Goal: Task Accomplishment & Management: Complete application form

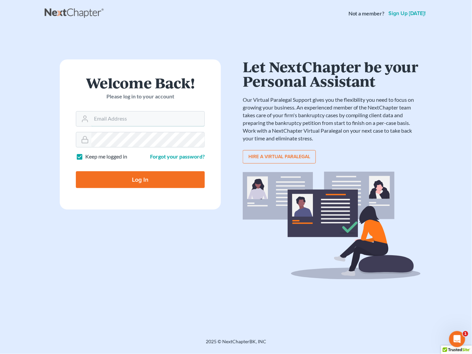
type input "[PERSON_NAME][EMAIL_ADDRESS][DOMAIN_NAME]"
click at [135, 178] on input "Log In" at bounding box center [140, 179] width 129 height 17
type input "Thinking..."
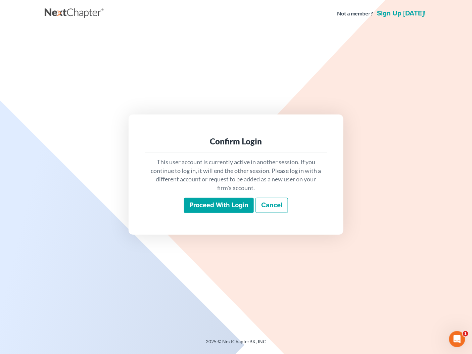
click at [282, 206] on link "Cancel" at bounding box center [272, 205] width 33 height 15
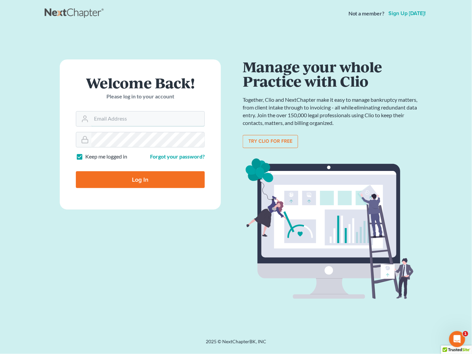
type input "shong@cobbcountylaw.com"
click at [142, 176] on input "Log In" at bounding box center [140, 179] width 129 height 17
type input "Thinking..."
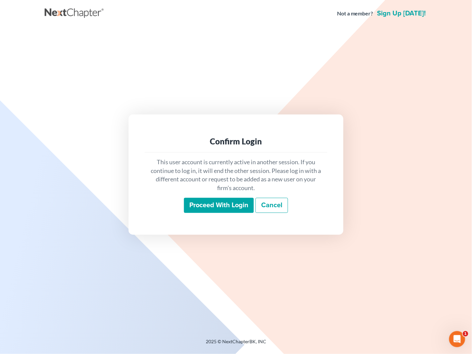
click at [214, 203] on input "Proceed with login" at bounding box center [219, 205] width 70 height 15
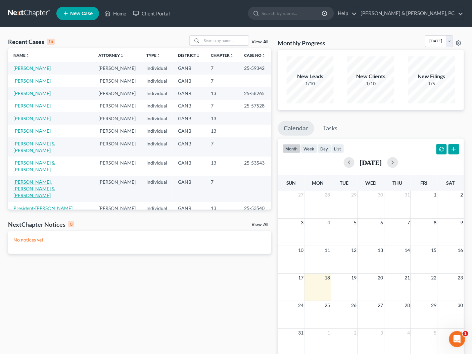
click at [53, 179] on link "Seo, Seongho & Lee, Siyoung" at bounding box center [34, 188] width 42 height 19
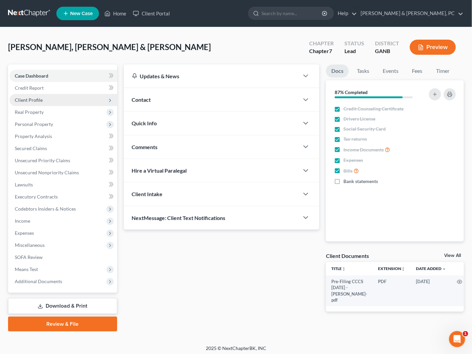
click at [33, 102] on span "Client Profile" at bounding box center [63, 100] width 108 height 12
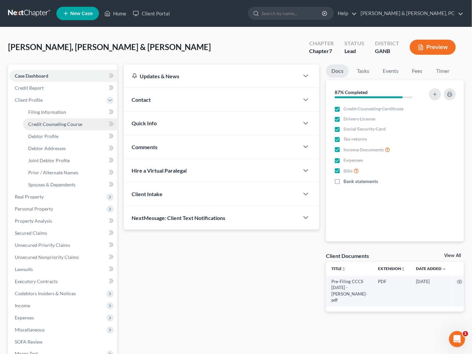
click at [41, 125] on span "Credit Counseling Course" at bounding box center [55, 124] width 54 height 6
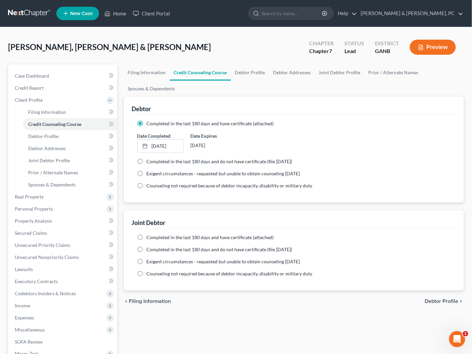
click at [179, 236] on span "Completed in the last 180 days and have certificate (attached)" at bounding box center [210, 238] width 127 height 6
click at [154, 236] on input "Completed in the last 180 days and have certificate (attached)" at bounding box center [152, 236] width 4 height 4
radio input "true"
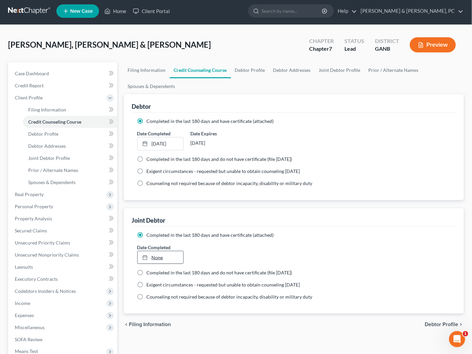
click at [158, 257] on link "None" at bounding box center [161, 257] width 46 height 13
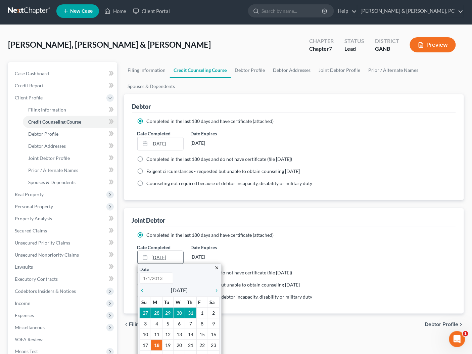
type input "8/18/2025"
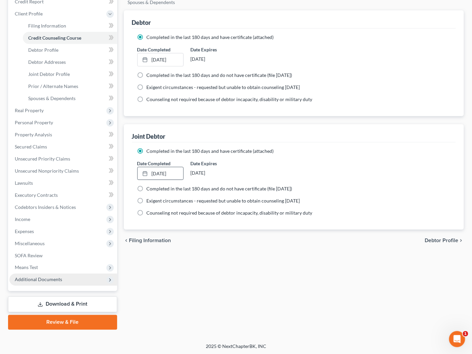
click at [72, 277] on span "Additional Documents" at bounding box center [63, 280] width 108 height 12
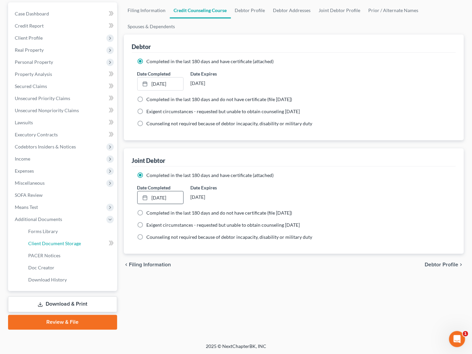
click at [73, 241] on span "Client Document Storage" at bounding box center [54, 244] width 53 height 6
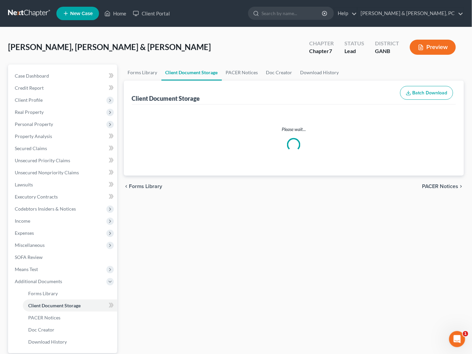
select select "5"
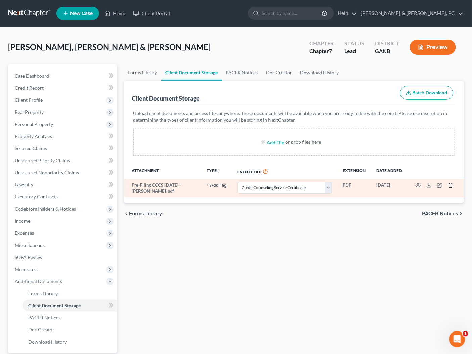
click at [451, 186] on line "button" at bounding box center [451, 185] width 0 height 1
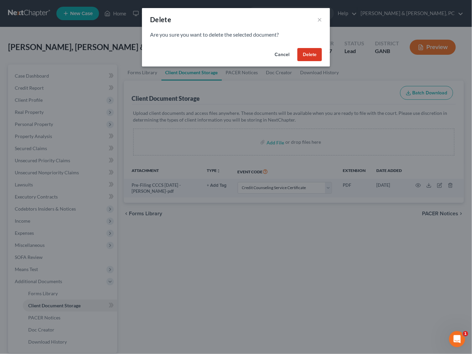
click at [313, 56] on button "Delete" at bounding box center [310, 54] width 25 height 13
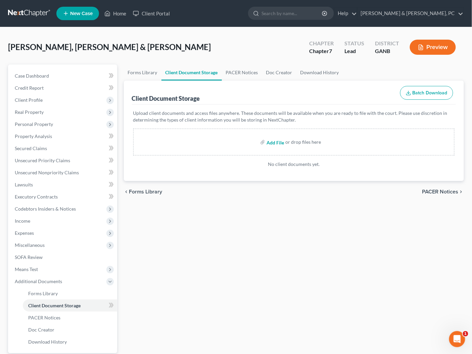
scroll to position [4, 0]
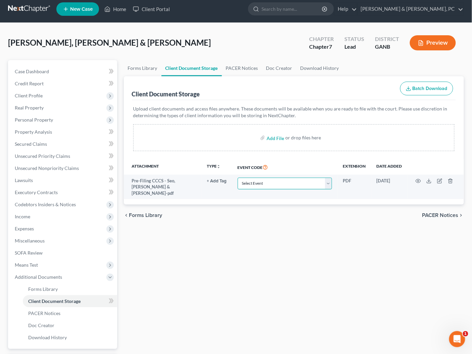
click at [271, 178] on select "Select Event 01 - Chapter 13 Plan - Initial Plan 02-Application to Pay Filing F…" at bounding box center [285, 184] width 94 height 12
select select "5"
click at [238, 178] on select "Select Event 01 - Chapter 13 Plan - Initial Plan 02-Application to Pay Filing F…" at bounding box center [285, 184] width 94 height 12
click at [26, 219] on span "Income" at bounding box center [63, 217] width 108 height 12
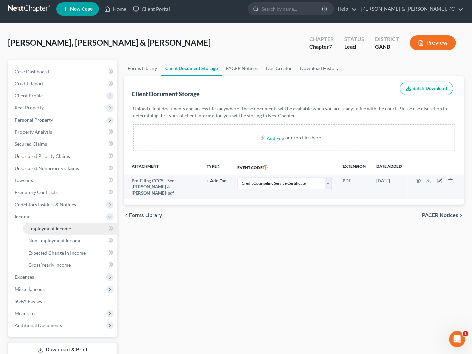
click at [30, 231] on span "Employment Income" at bounding box center [49, 229] width 43 height 6
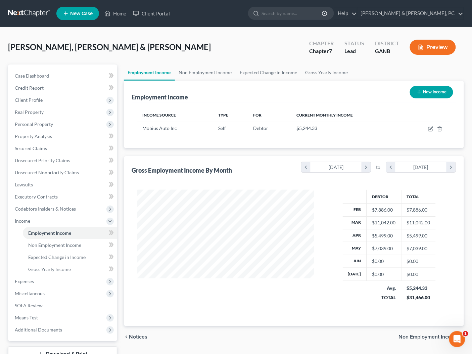
scroll to position [119, 191]
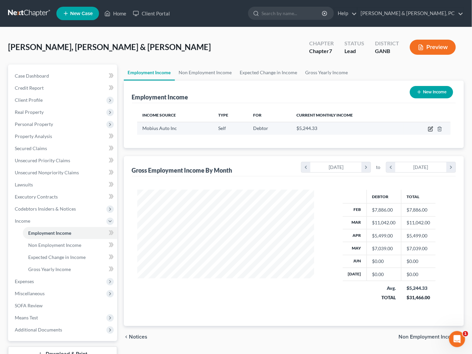
click at [430, 129] on icon "button" at bounding box center [430, 128] width 5 height 5
select select "1"
select select "10"
select select "0"
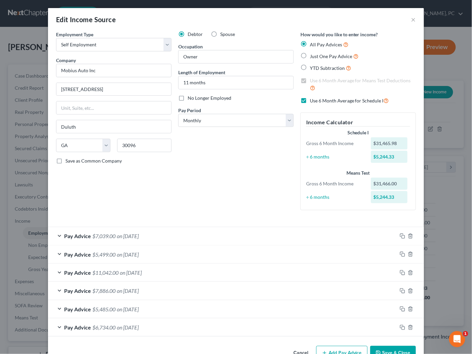
scroll to position [17, 0]
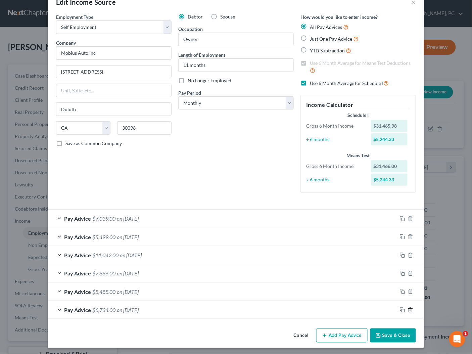
click at [411, 310] on icon "button" at bounding box center [410, 309] width 5 height 5
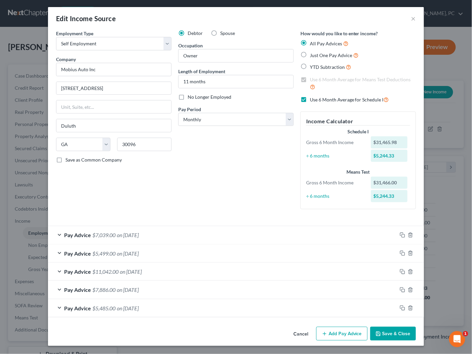
scroll to position [0, 0]
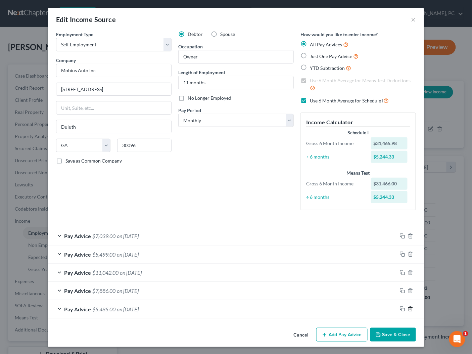
click at [411, 310] on icon "button" at bounding box center [410, 308] width 5 height 5
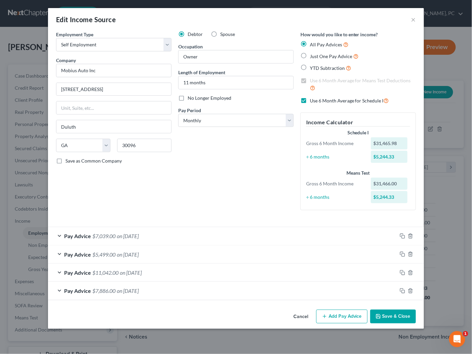
click at [339, 317] on button "Add Pay Advice" at bounding box center [342, 317] width 51 height 14
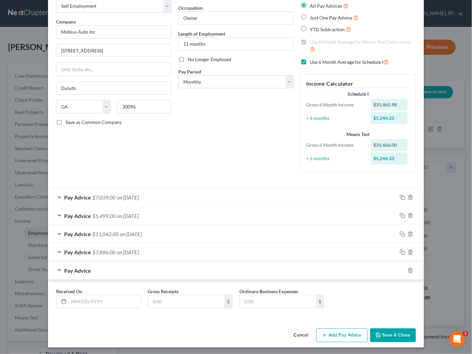
scroll to position [39, 0]
click at [105, 300] on input "text" at bounding box center [105, 301] width 72 height 13
type input "06/30/2025"
type input "5,643.11"
click at [346, 329] on button "Add Pay Advice" at bounding box center [342, 336] width 51 height 14
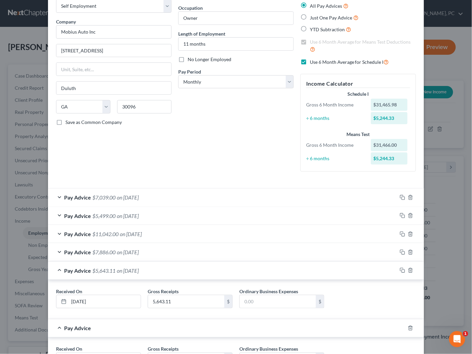
click at [231, 276] on div "Pay Advice $5,643.11 on 06/30/2025" at bounding box center [222, 271] width 349 height 18
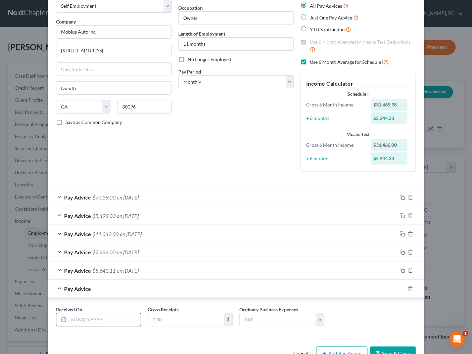
click at [107, 321] on input "text" at bounding box center [105, 320] width 72 height 13
type input "07/31/2025"
type input "1,171.32"
click at [409, 331] on div "Received On * 07/31/2025 Gross Receipts 1,171.32 $ Ordinary Business Expenses $" at bounding box center [236, 317] width 376 height 39
click at [385, 349] on button "Save & Close" at bounding box center [394, 354] width 46 height 14
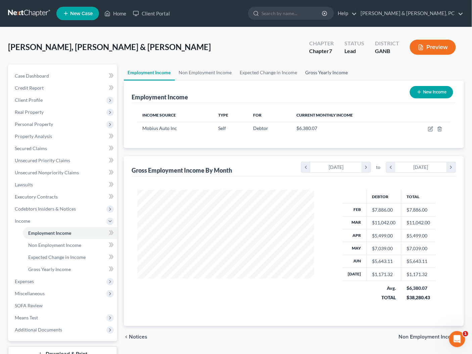
click at [321, 71] on link "Gross Yearly Income" at bounding box center [327, 73] width 51 height 16
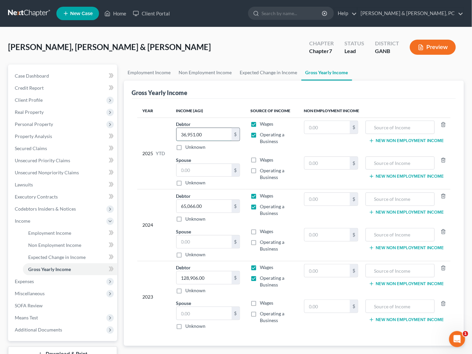
click at [208, 131] on input "36,951.00" at bounding box center [204, 134] width 55 height 13
type input "43,765.43"
click at [225, 170] on input "text" at bounding box center [204, 170] width 55 height 13
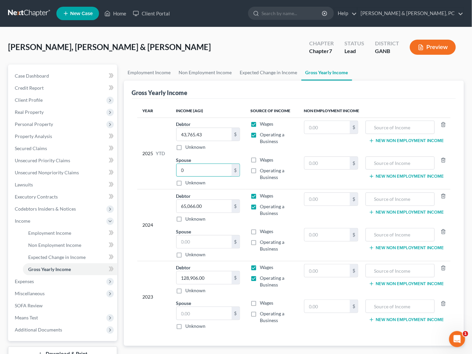
type input "0"
click at [37, 280] on span "Expenses" at bounding box center [63, 282] width 108 height 12
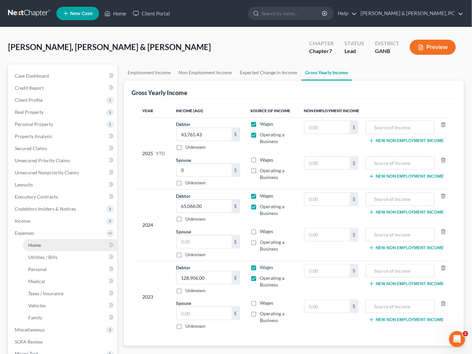
click at [42, 245] on link "Home" at bounding box center [70, 245] width 94 height 12
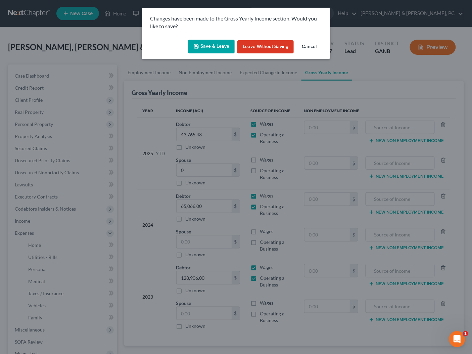
click at [217, 49] on button "Save & Leave" at bounding box center [212, 47] width 46 height 14
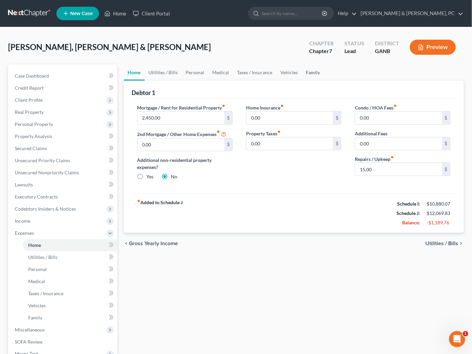
click at [312, 73] on link "Family" at bounding box center [313, 73] width 22 height 16
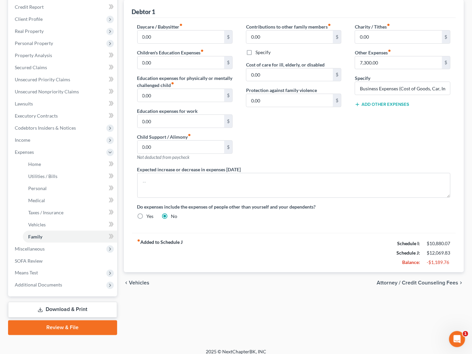
scroll to position [86, 0]
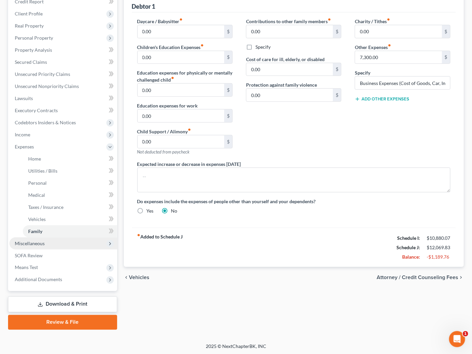
click at [33, 246] on span "Miscellaneous" at bounding box center [63, 244] width 108 height 12
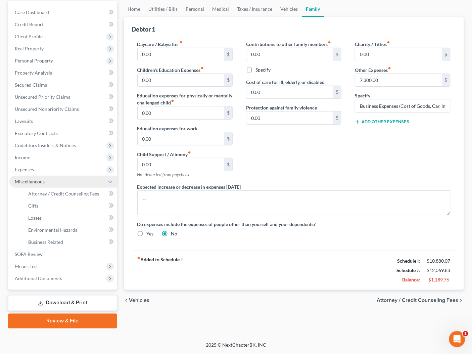
scroll to position [62, 0]
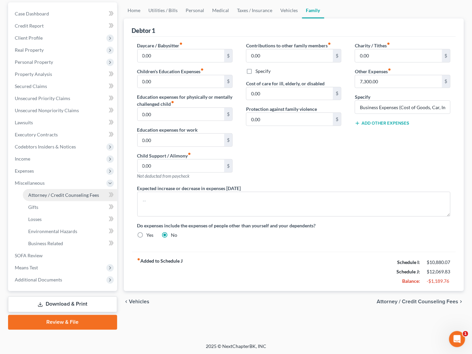
click at [44, 196] on span "Attorney / Credit Counseling Fees" at bounding box center [63, 195] width 71 height 6
select select "0"
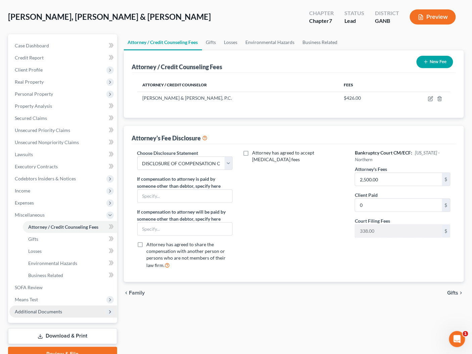
scroll to position [62, 0]
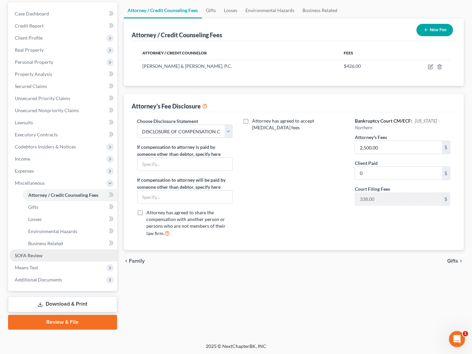
click at [31, 256] on span "SOFA Review" at bounding box center [29, 256] width 28 height 6
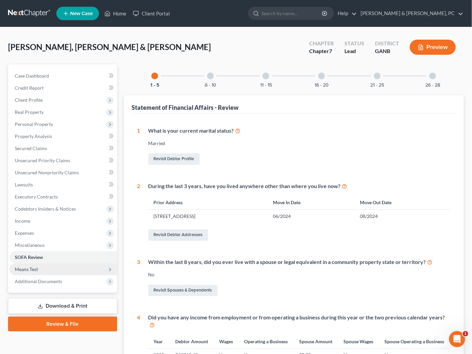
click at [32, 266] on span "Means Test" at bounding box center [26, 269] width 23 height 6
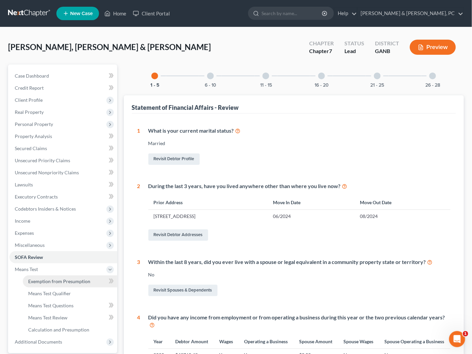
click at [38, 278] on link "Exemption from Presumption" at bounding box center [70, 282] width 94 height 12
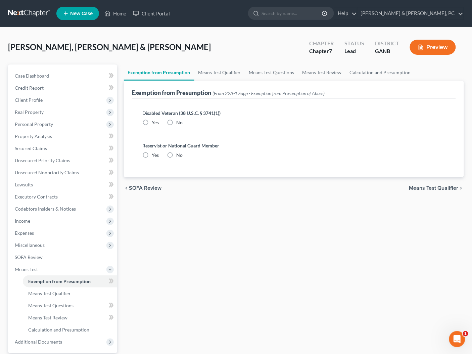
radio input "true"
click at [212, 75] on link "Means Test Qualifier" at bounding box center [220, 73] width 51 height 16
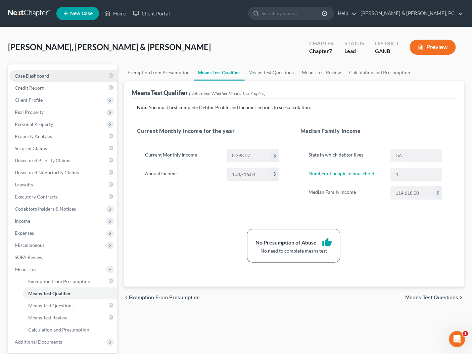
click at [48, 73] on span "Case Dashboard" at bounding box center [32, 76] width 34 height 6
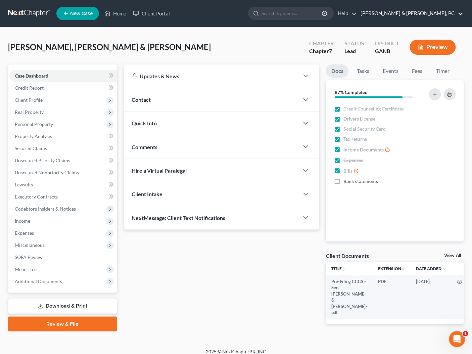
click at [440, 14] on link "Blevins & Hong, PC" at bounding box center [411, 13] width 106 height 12
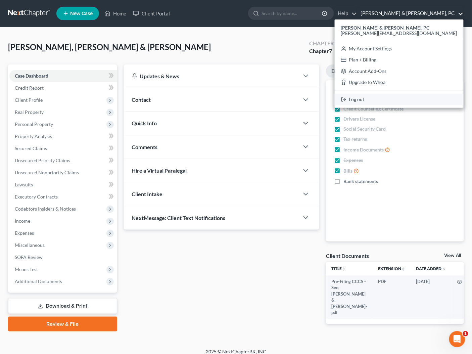
click at [347, 103] on icon at bounding box center [343, 99] width 5 height 8
